Goal: Information Seeking & Learning: Learn about a topic

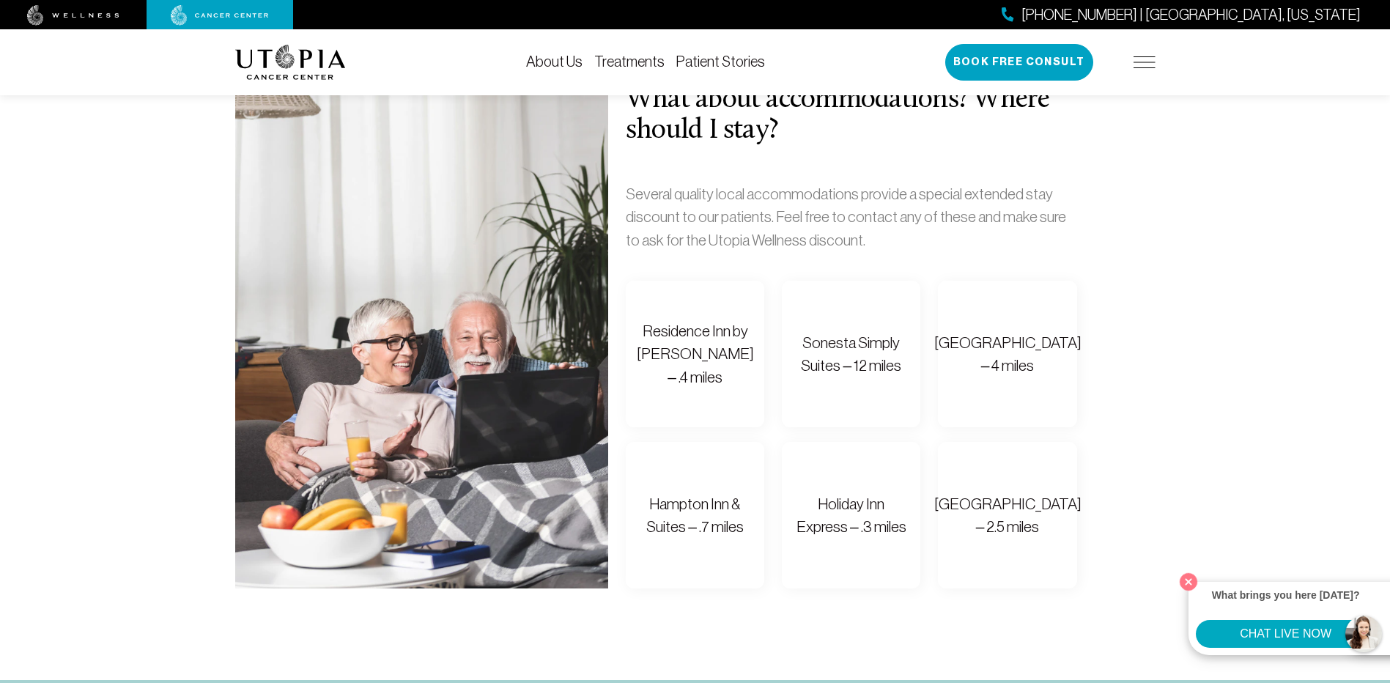
scroll to position [1026, 0]
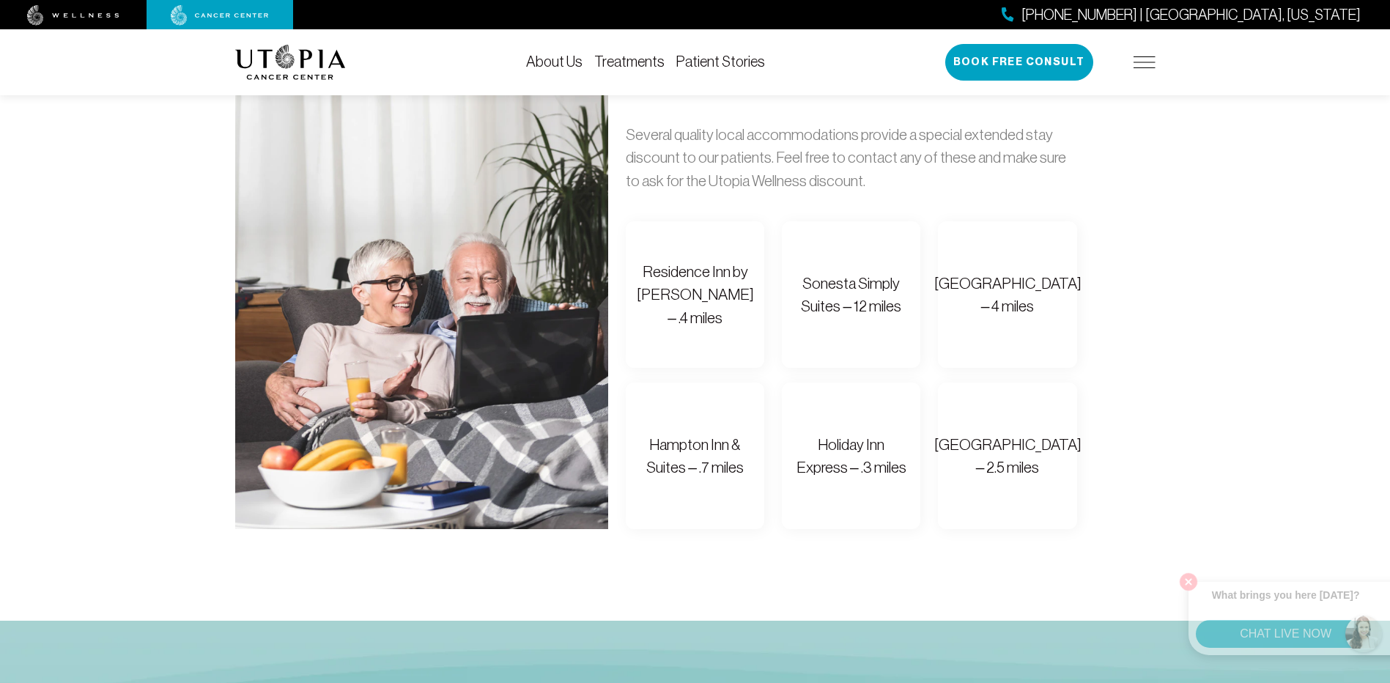
click at [1146, 51] on div "[PHONE_NUMBER] | [GEOGRAPHIC_DATA], [US_STATE] Book Free Consult" at bounding box center [1050, 62] width 210 height 37
click at [575, 65] on link "About Us" at bounding box center [554, 61] width 56 height 16
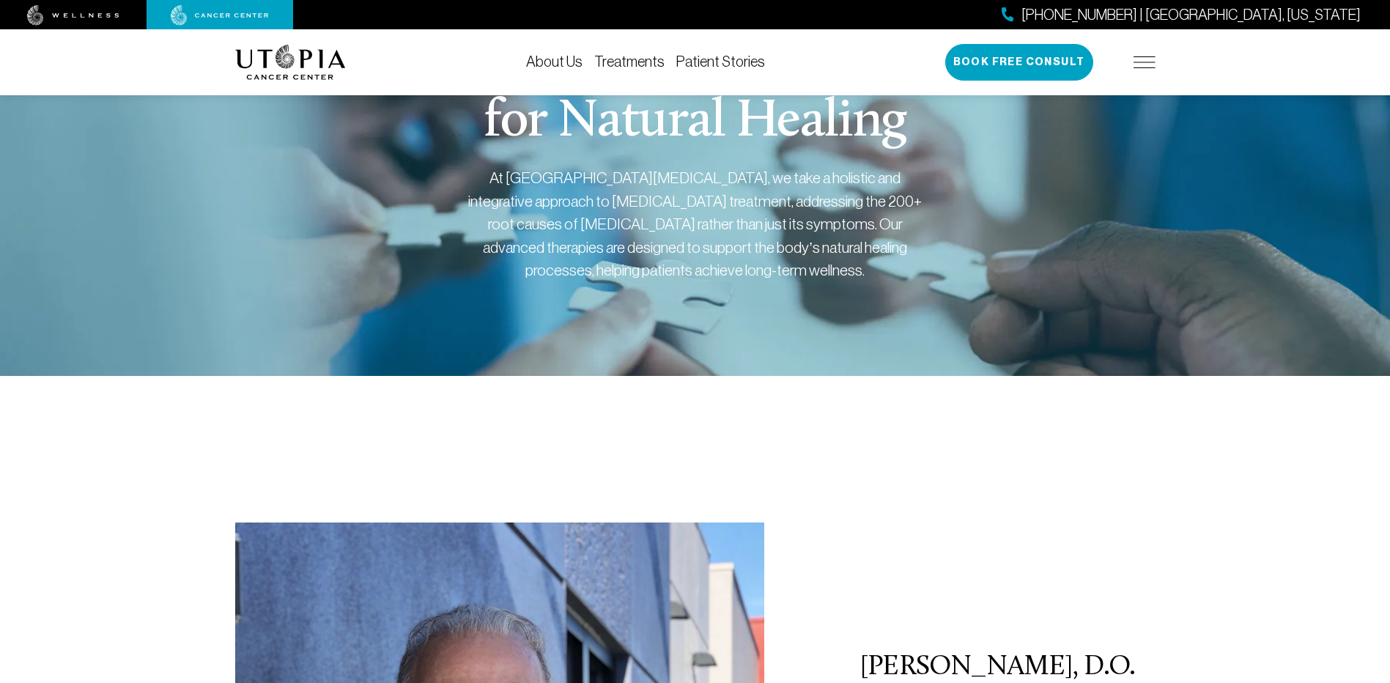
scroll to position [29, 0]
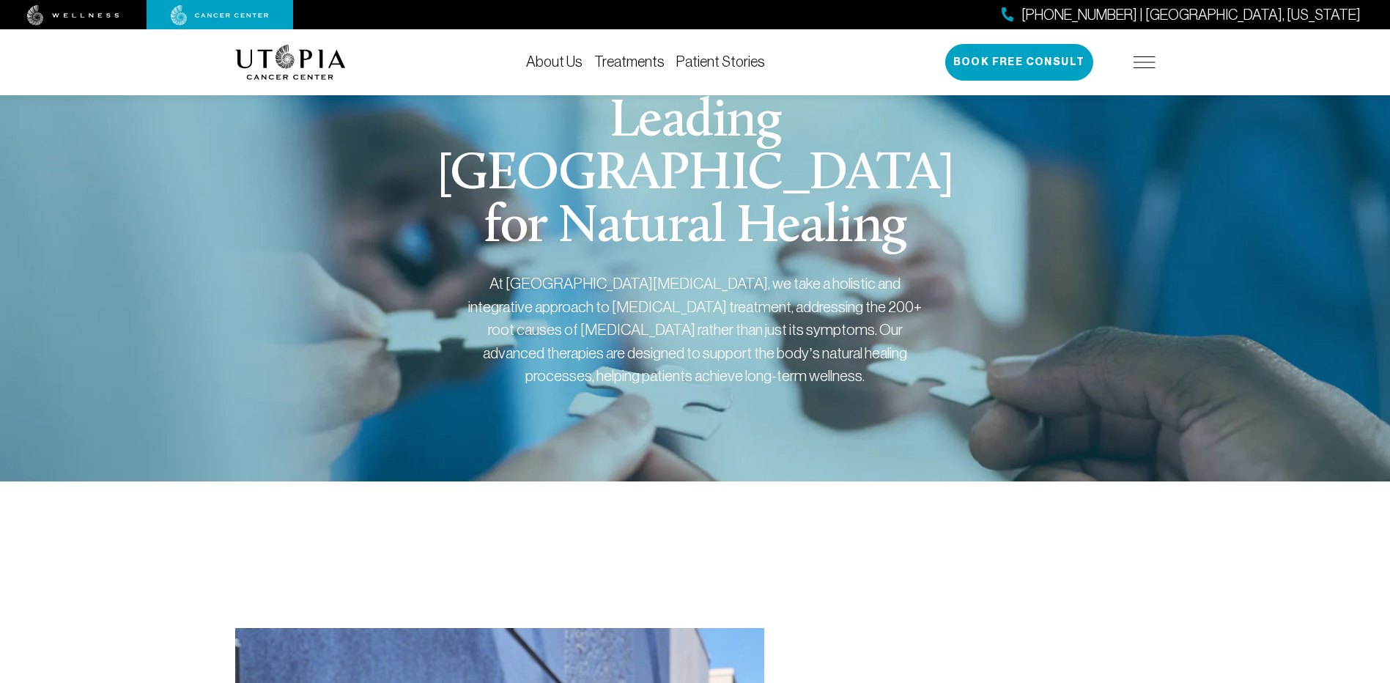
click at [615, 61] on link "Treatments" at bounding box center [629, 61] width 70 height 16
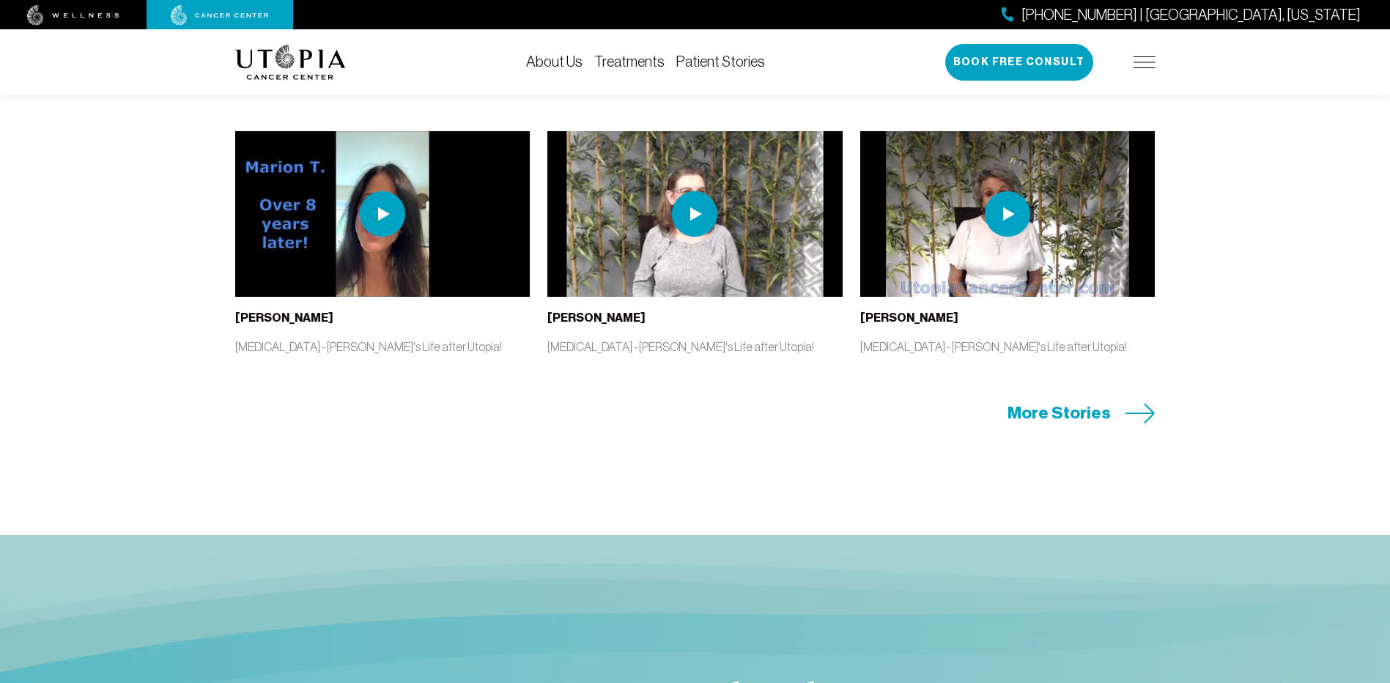
scroll to position [3225, 0]
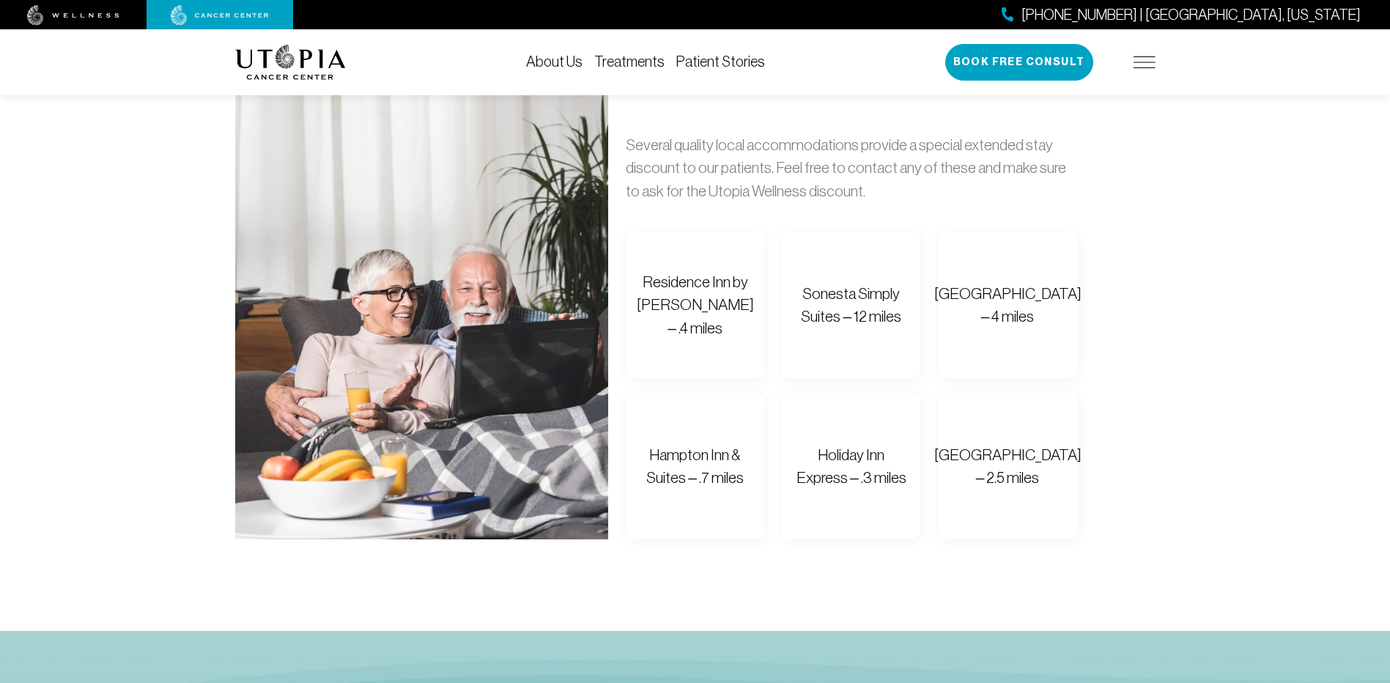
scroll to position [1026, 0]
